Goal: Task Accomplishment & Management: Use online tool/utility

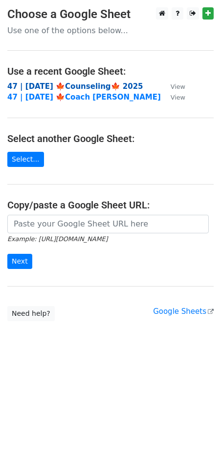
click at [82, 86] on strong "47 | [DATE] 🍁Counseling🍁 2025" at bounding box center [75, 86] width 136 height 9
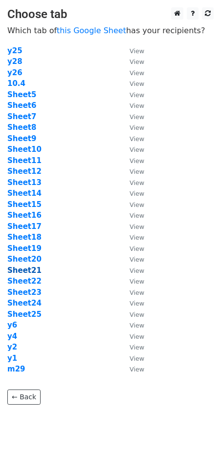
click at [22, 269] on strong "Sheet21" at bounding box center [24, 270] width 34 height 9
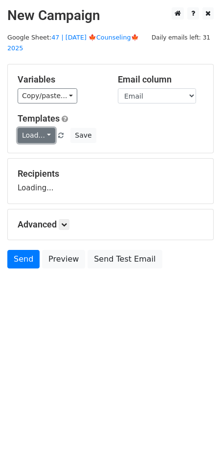
click at [36, 128] on link "Load..." at bounding box center [37, 135] width 38 height 15
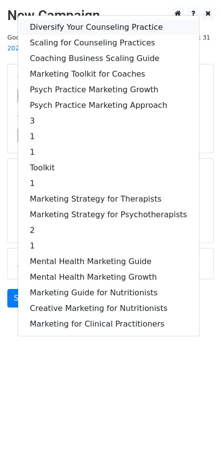
click at [72, 20] on link "Diversify Your Counseling Practice" at bounding box center [108, 28] width 181 height 16
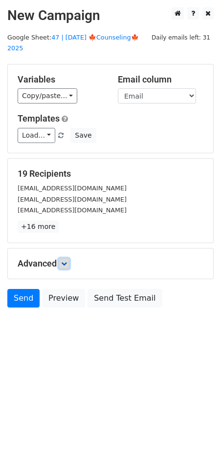
click at [67, 261] on icon at bounding box center [64, 264] width 6 height 6
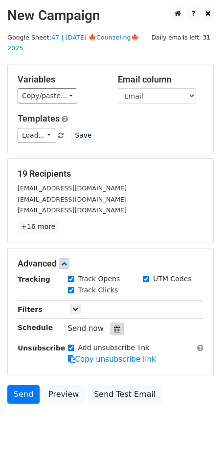
click at [114, 326] on icon at bounding box center [117, 329] width 6 height 7
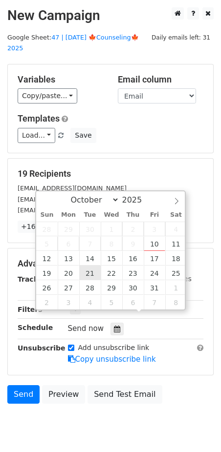
type input "2025-10-21 12:00"
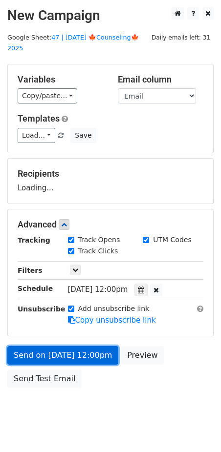
click at [91, 346] on link "Send on Oct 21 at 12:00pm" at bounding box center [62, 355] width 111 height 19
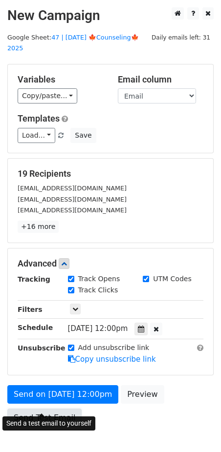
click at [51, 409] on link "Send Test Email" at bounding box center [44, 418] width 74 height 19
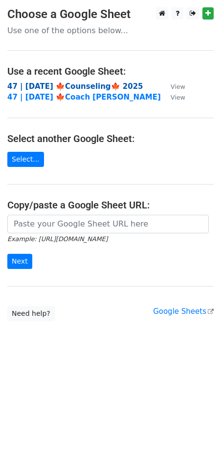
click at [66, 85] on strong "47 | OCT 4 🍁Counseling🍁 2025" at bounding box center [75, 86] width 136 height 9
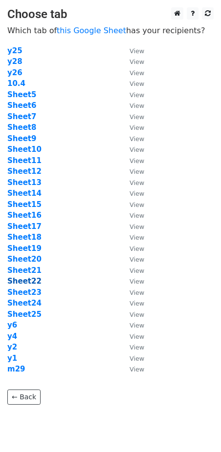
click at [27, 279] on strong "Sheet22" at bounding box center [24, 281] width 34 height 9
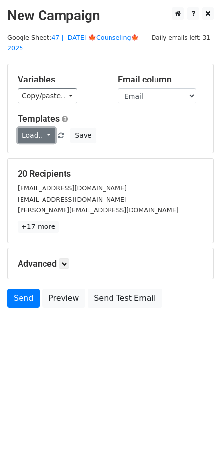
click at [27, 128] on link "Load..." at bounding box center [37, 135] width 38 height 15
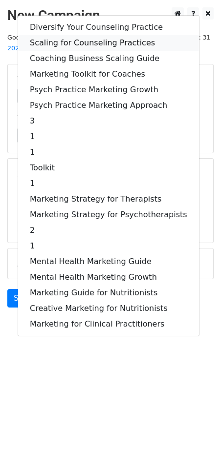
click at [67, 35] on link "Scaling for Counseling Practices" at bounding box center [108, 43] width 181 height 16
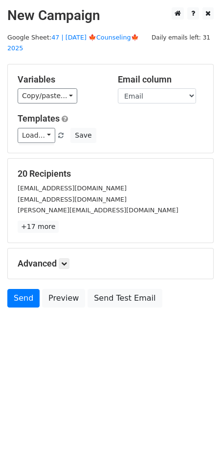
click at [69, 260] on div "Advanced Tracking Track Opens UTM Codes Track Clicks Filters Only include sprea…" at bounding box center [110, 263] width 205 height 30
click at [67, 261] on icon at bounding box center [64, 264] width 6 height 6
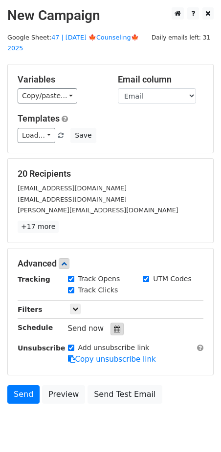
click at [110, 323] on div at bounding box center [116, 329] width 13 height 13
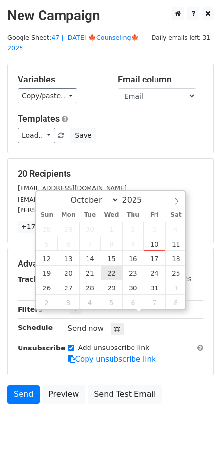
type input "2025-10-22 12:00"
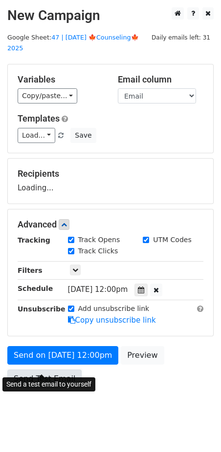
click at [48, 369] on link "Send Test Email" at bounding box center [44, 378] width 74 height 19
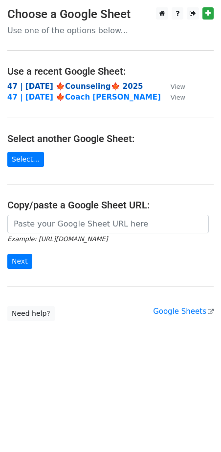
click at [60, 87] on strong "47 | [DATE] 🍁Counseling🍁 2025" at bounding box center [75, 86] width 136 height 9
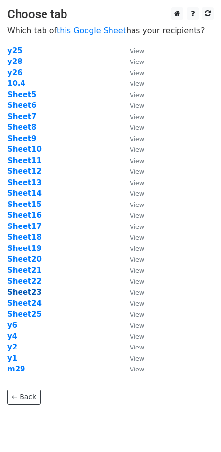
click at [25, 289] on strong "Sheet23" at bounding box center [24, 292] width 34 height 9
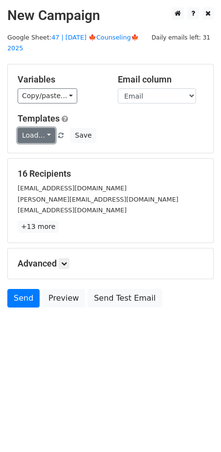
click at [34, 128] on link "Load..." at bounding box center [37, 135] width 38 height 15
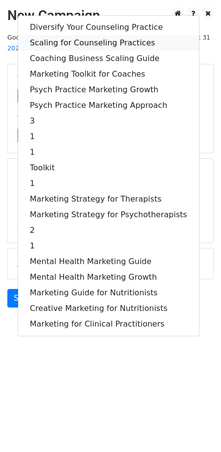
click at [88, 35] on link "Scaling for Counseling Practices" at bounding box center [108, 43] width 181 height 16
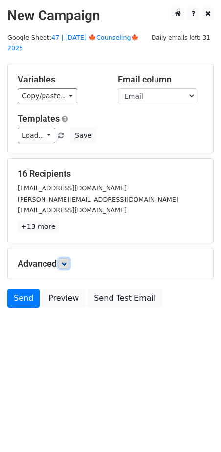
click at [69, 258] on link at bounding box center [64, 263] width 11 height 11
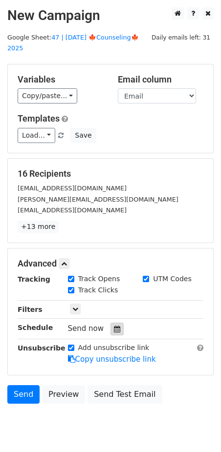
click at [114, 326] on icon at bounding box center [117, 329] width 6 height 7
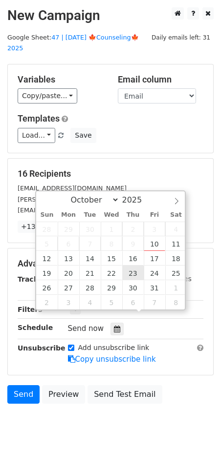
type input "2025-10-23 12:00"
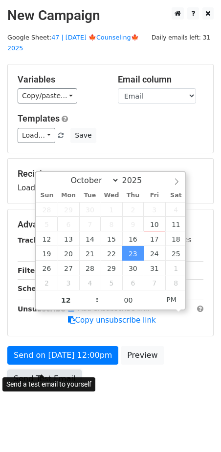
click at [61, 369] on link "Send Test Email" at bounding box center [44, 378] width 74 height 19
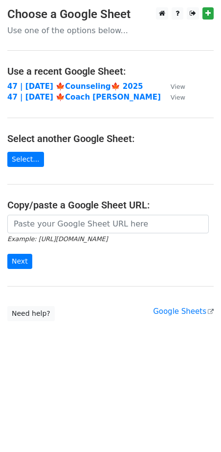
click at [84, 91] on td "47 | [DATE] 🍁Counseling🍁 2025" at bounding box center [83, 86] width 153 height 11
click at [84, 86] on strong "47 | [DATE] 🍁Counseling🍁 2025" at bounding box center [75, 86] width 136 height 9
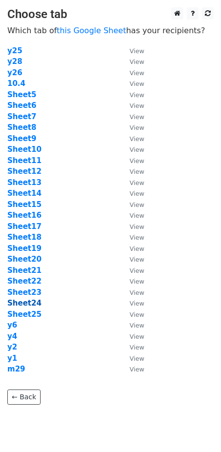
click at [20, 302] on strong "Sheet24" at bounding box center [24, 303] width 34 height 9
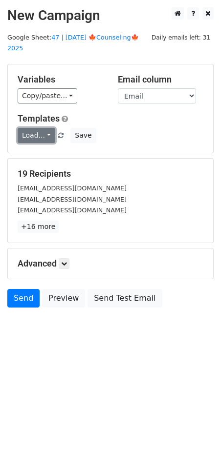
click at [36, 128] on link "Load..." at bounding box center [37, 135] width 38 height 15
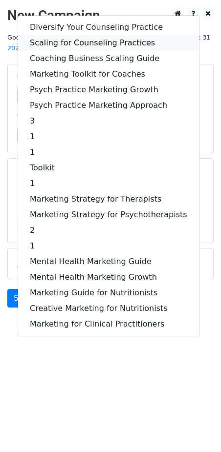
click at [82, 35] on link "Scaling for Counseling Practices" at bounding box center [108, 43] width 181 height 16
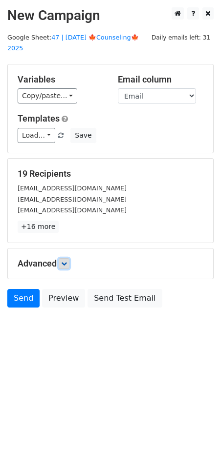
click at [64, 261] on icon at bounding box center [64, 264] width 6 height 6
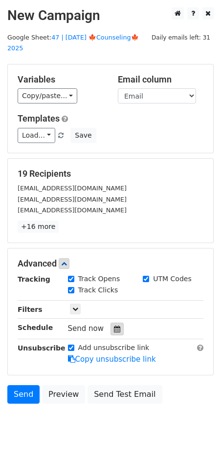
click at [110, 323] on div at bounding box center [116, 329] width 13 height 13
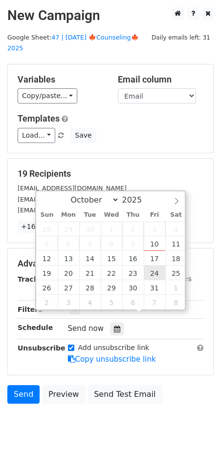
type input "2025-10-24 12:00"
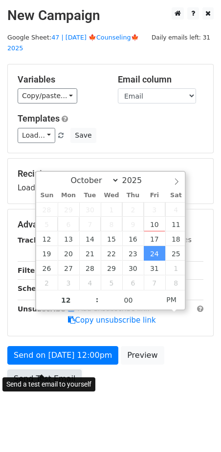
click at [63, 369] on link "Send Test Email" at bounding box center [44, 378] width 74 height 19
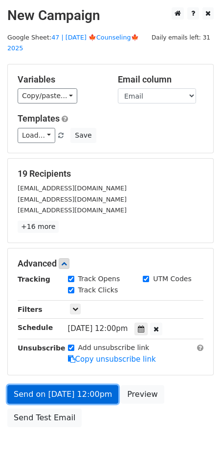
click at [43, 385] on link "Send on Oct 24 at 12:00pm" at bounding box center [62, 394] width 111 height 19
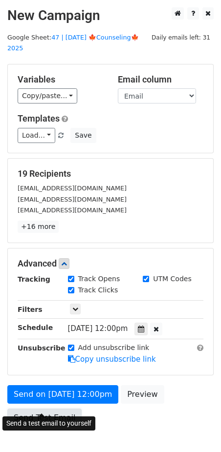
click at [40, 409] on link "Send Test Email" at bounding box center [44, 418] width 74 height 19
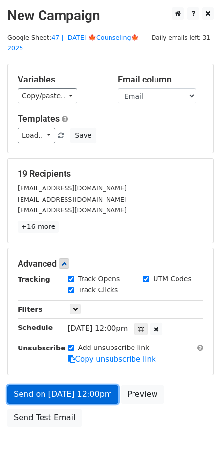
click at [56, 385] on link "Send on Oct 24 at 12:00pm" at bounding box center [62, 394] width 111 height 19
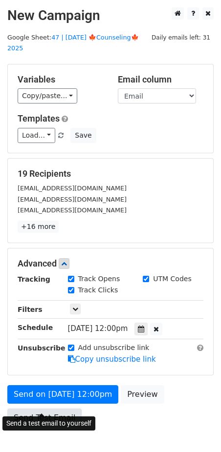
click at [53, 409] on link "Send Test Email" at bounding box center [44, 418] width 74 height 19
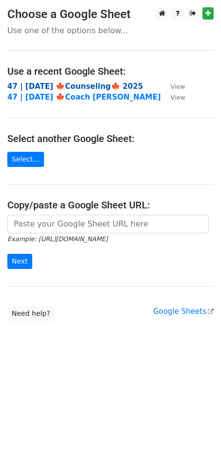
click at [72, 84] on strong "47 | [DATE] 🍁Counseling🍁 2025" at bounding box center [75, 86] width 136 height 9
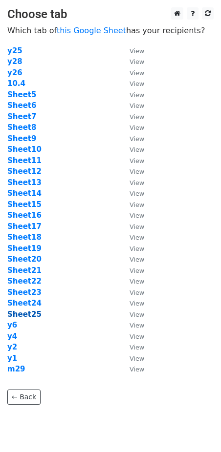
click at [37, 310] on strong "Sheet25" at bounding box center [24, 314] width 34 height 9
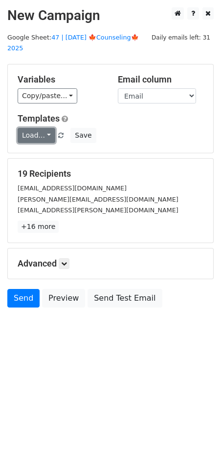
click at [41, 128] on link "Load..." at bounding box center [37, 135] width 38 height 15
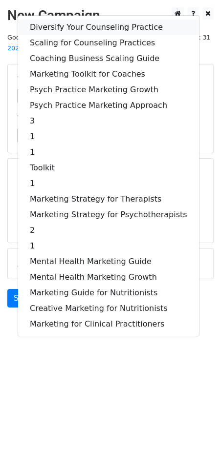
click at [71, 20] on link "Diversify Your Counseling Practice" at bounding box center [108, 28] width 181 height 16
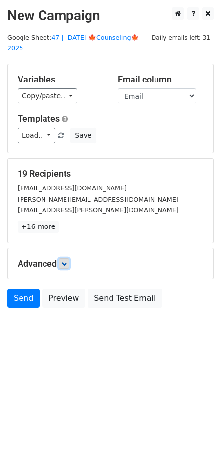
click at [66, 258] on link at bounding box center [64, 263] width 11 height 11
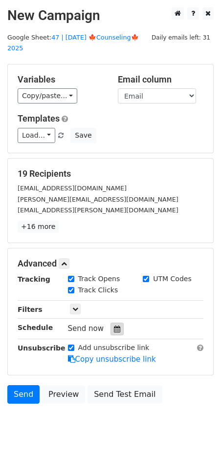
click at [114, 326] on icon at bounding box center [117, 329] width 6 height 7
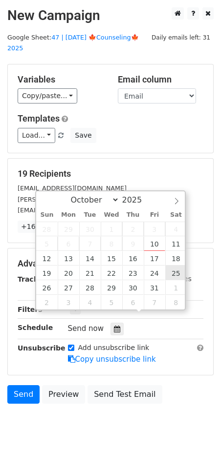
type input "[DATE] 12:00"
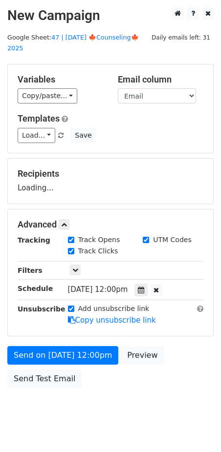
click at [74, 356] on div "Send on [DATE] 12:00pm Preview Send Test Email" at bounding box center [110, 369] width 221 height 47
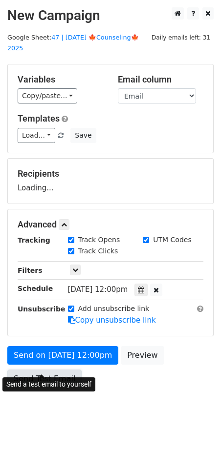
click at [60, 369] on link "Send Test Email" at bounding box center [44, 378] width 74 height 19
